Goal: Task Accomplishment & Management: Manage account settings

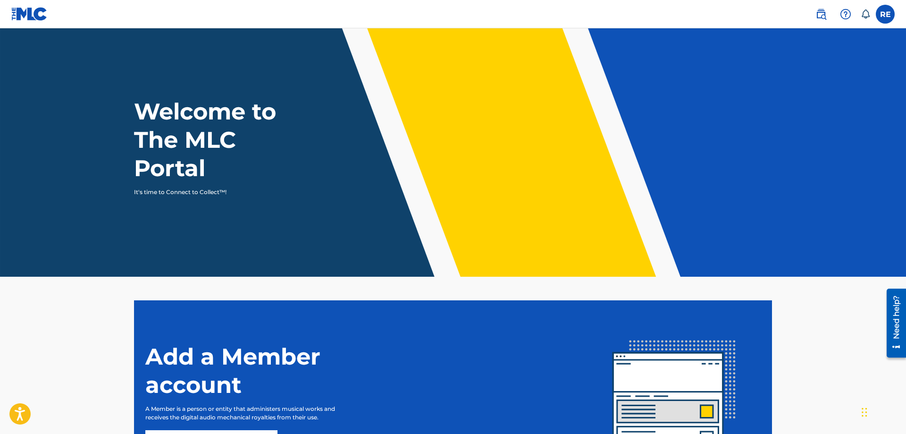
click at [882, 14] on label at bounding box center [885, 14] width 19 height 19
click at [885, 14] on input "RE [PERSON_NAME] [EMAIL_ADDRESS][DOMAIN_NAME] Notification Preferences Profile …" at bounding box center [885, 14] width 0 height 0
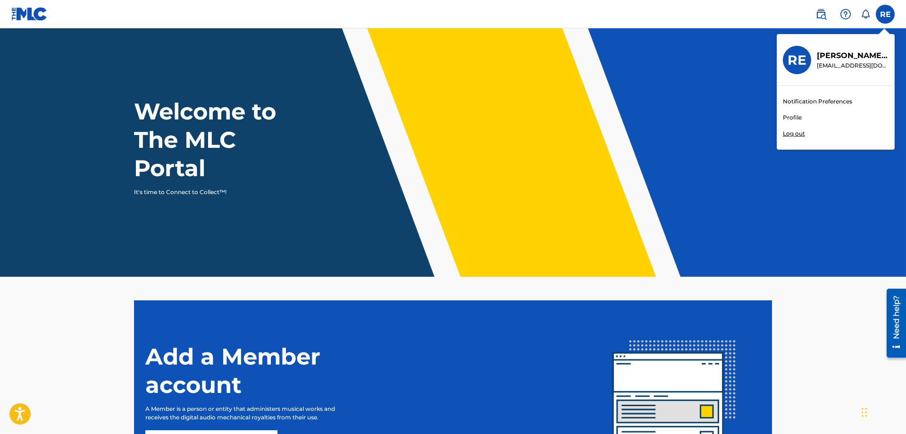
scroll to position [3, 0]
click at [788, 115] on link "Profile" at bounding box center [792, 117] width 19 height 8
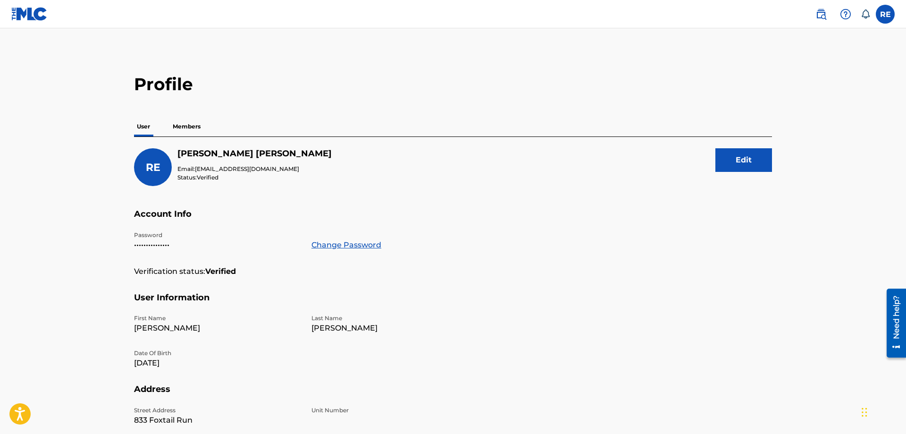
click at [882, 13] on label at bounding box center [885, 14] width 19 height 19
click at [885, 14] on input "RE [PERSON_NAME] [EMAIL_ADDRESS][DOMAIN_NAME] Notification Preferences Profile …" at bounding box center [885, 14] width 0 height 0
click at [813, 99] on link "Notification Preferences" at bounding box center [817, 101] width 69 height 8
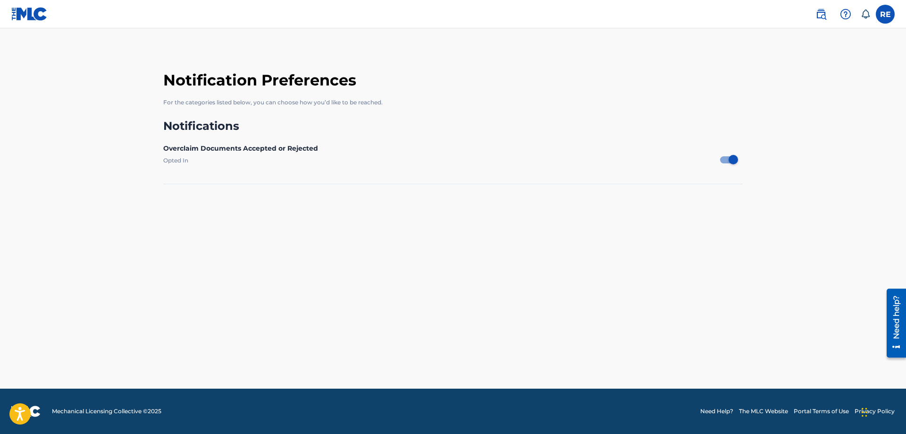
click at [884, 14] on label at bounding box center [885, 14] width 19 height 19
click at [885, 14] on input "RE [PERSON_NAME] [EMAIL_ADDRESS][DOMAIN_NAME] Notification Preferences Profile …" at bounding box center [885, 14] width 0 height 0
click at [795, 117] on link "Profile" at bounding box center [792, 117] width 19 height 8
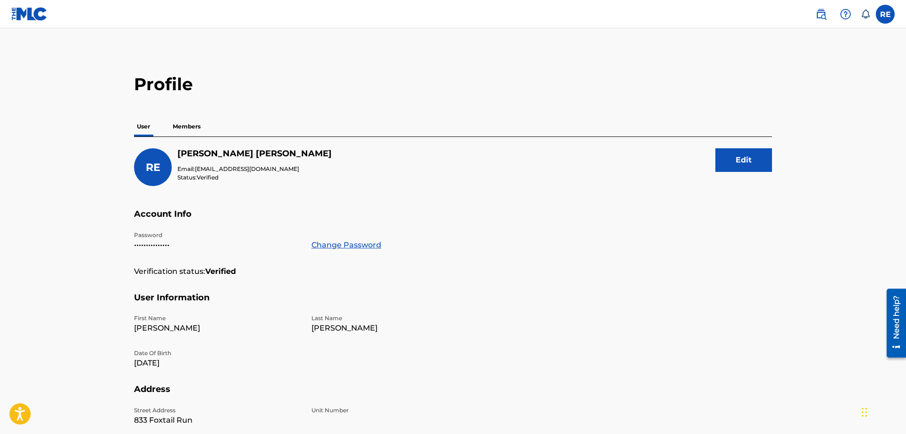
click at [190, 125] on p "Members" at bounding box center [187, 127] width 34 height 20
